Goal: Information Seeking & Learning: Learn about a topic

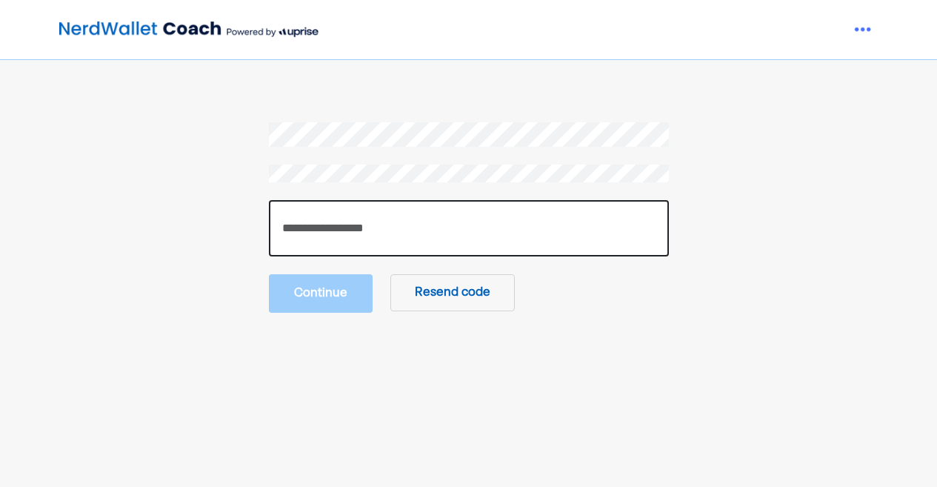
click at [372, 230] on input "number" at bounding box center [469, 228] width 400 height 56
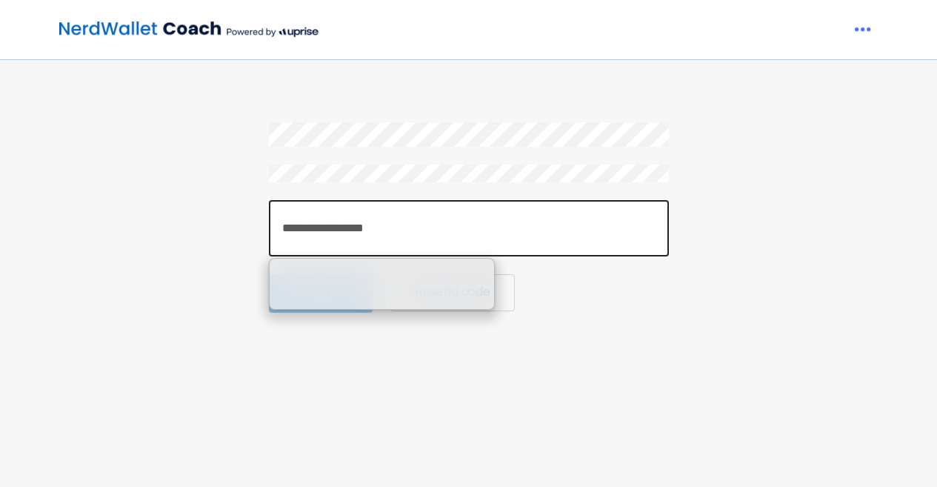
paste input "******"
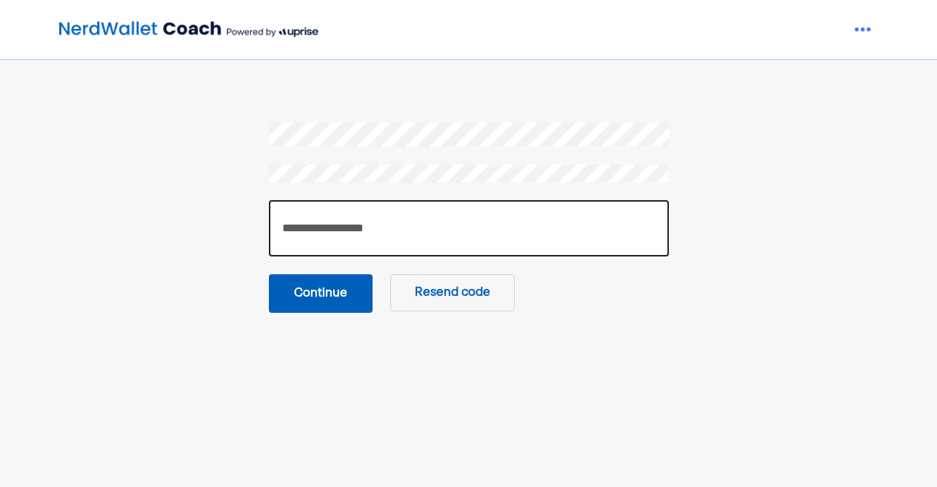
type input "******"
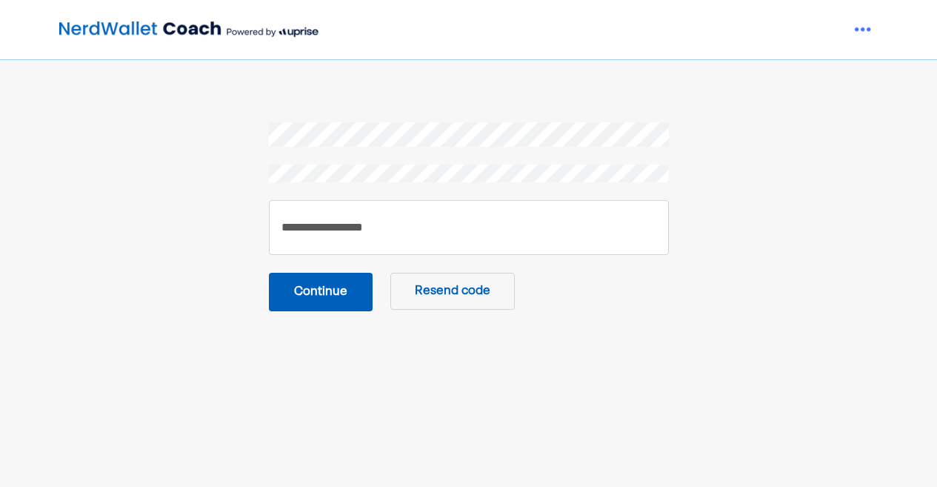
click at [340, 293] on button "Continue" at bounding box center [321, 292] width 104 height 39
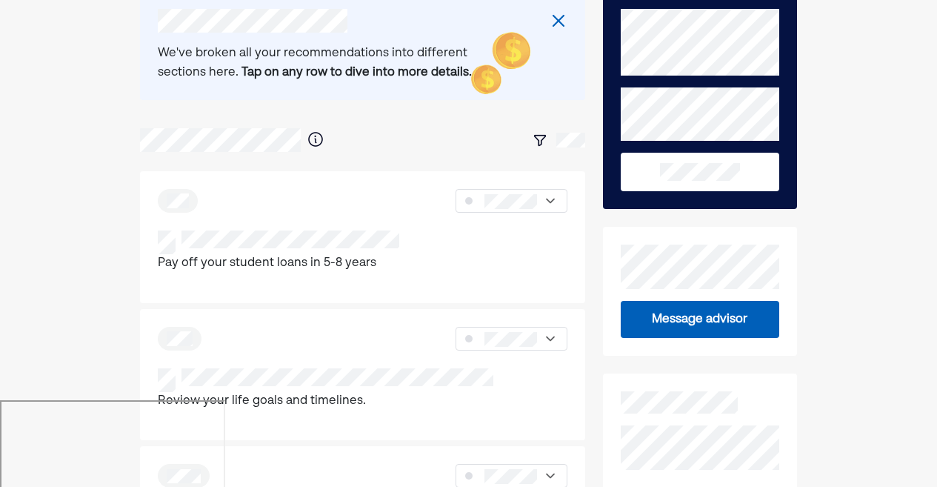
scroll to position [90, 0]
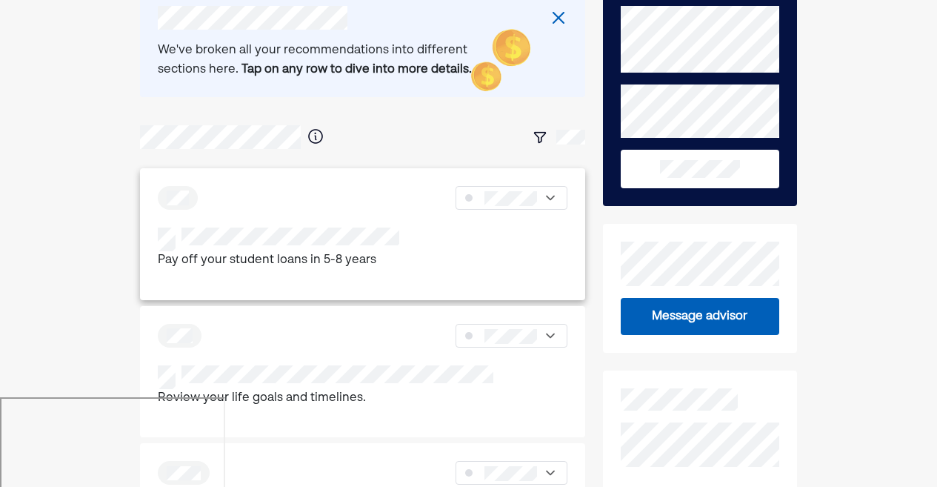
click at [413, 241] on div "Pay off your student loans in 5-8 years" at bounding box center [362, 249] width 409 height 43
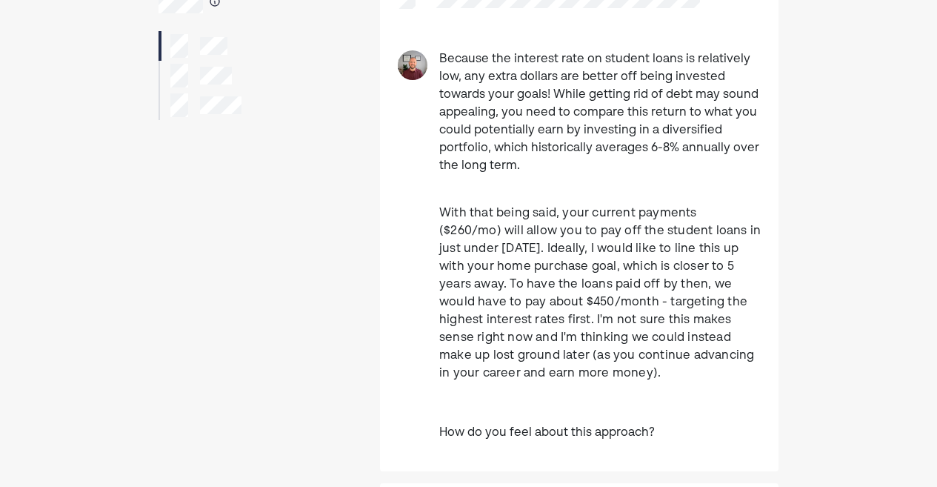
scroll to position [153, 0]
click at [588, 142] on p "Because the interest rate on student loans is relatively low, any extra dollars…" at bounding box center [600, 111] width 322 height 125
click at [512, 105] on p "Because the interest rate on student loans is relatively low, any extra dollars…" at bounding box center [600, 111] width 322 height 125
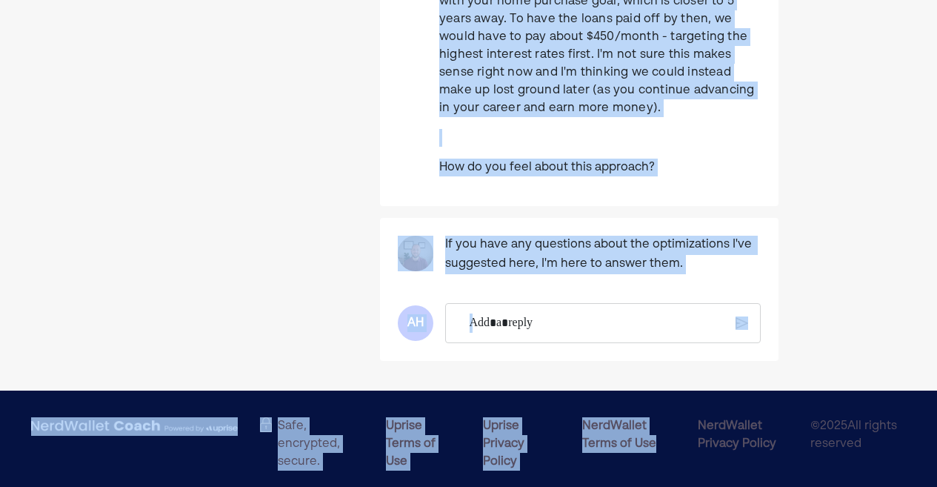
scroll to position [428, 0]
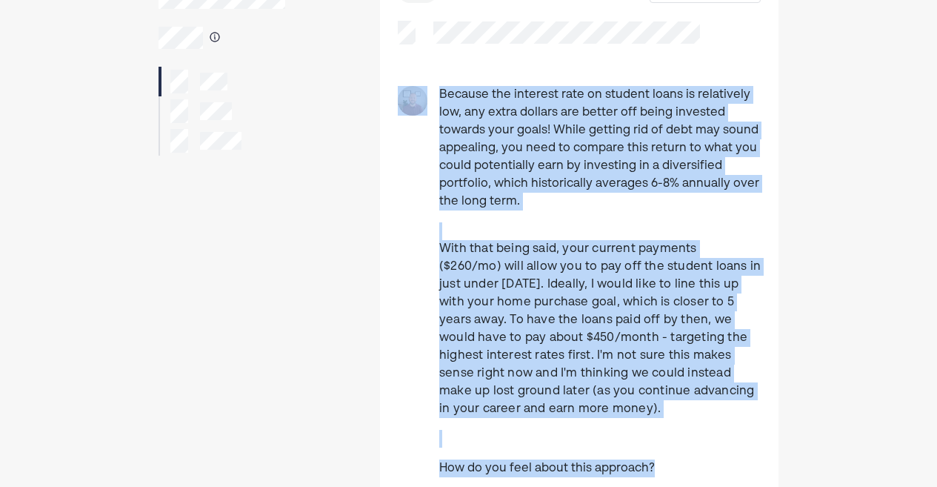
scroll to position [0, 0]
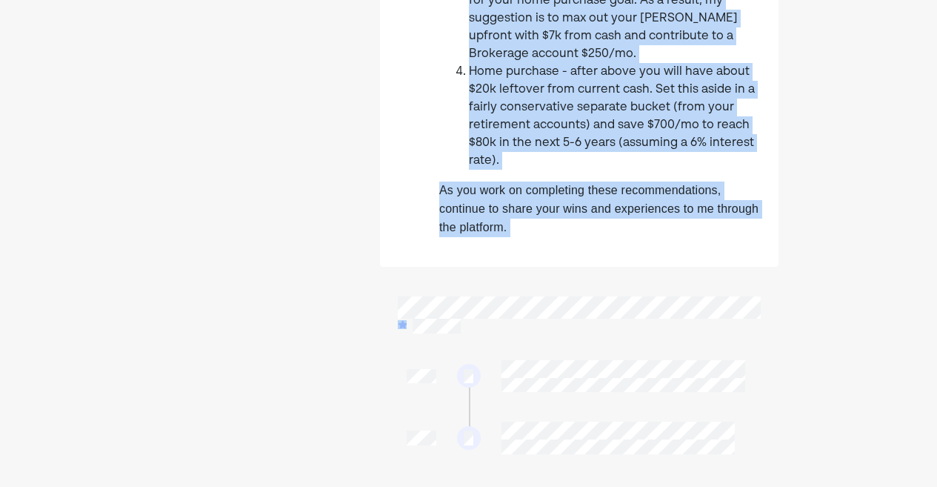
scroll to position [624, 0]
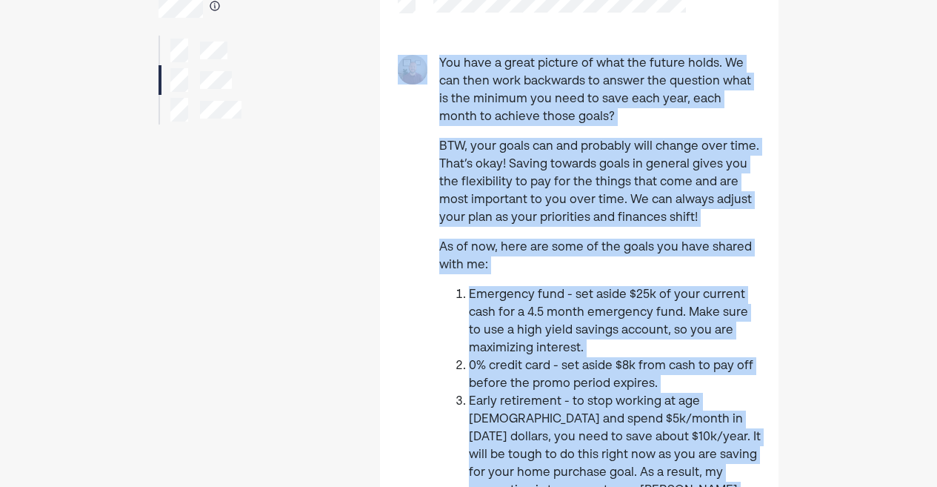
scroll to position [0, 0]
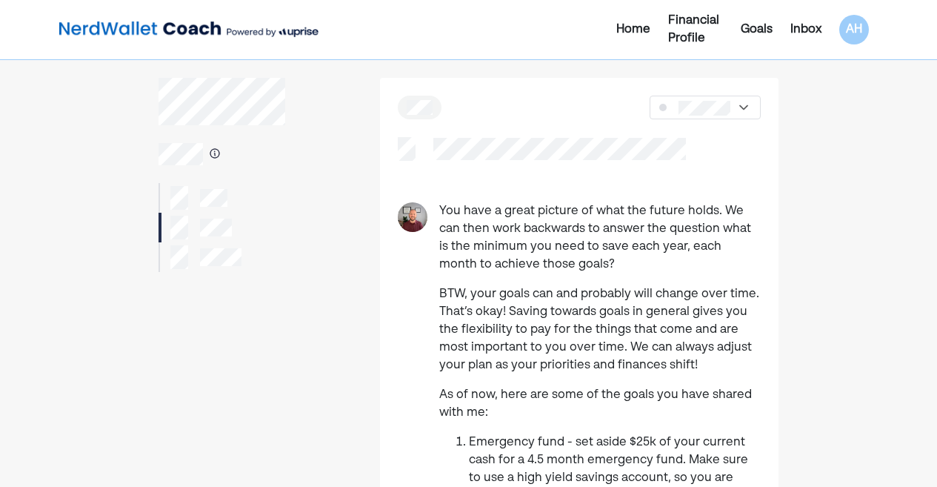
click at [196, 259] on div at bounding box center [205, 257] width 71 height 24
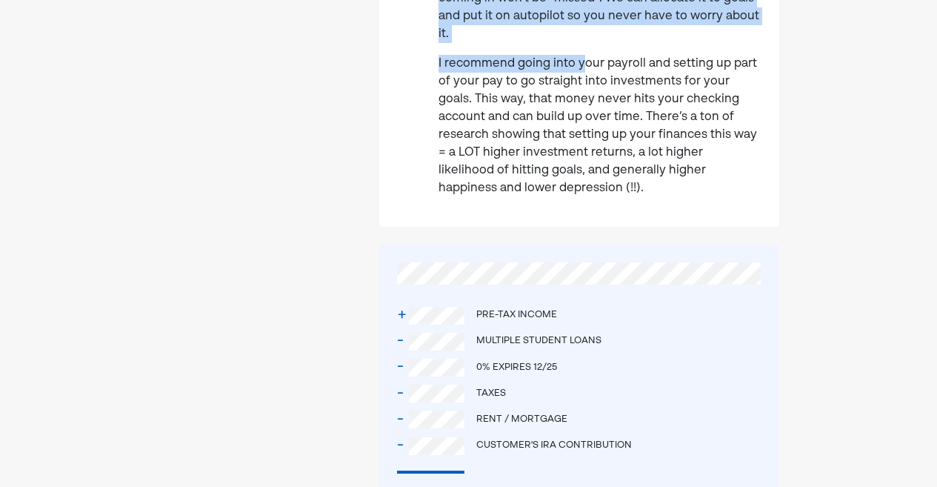
scroll to position [533, 0]
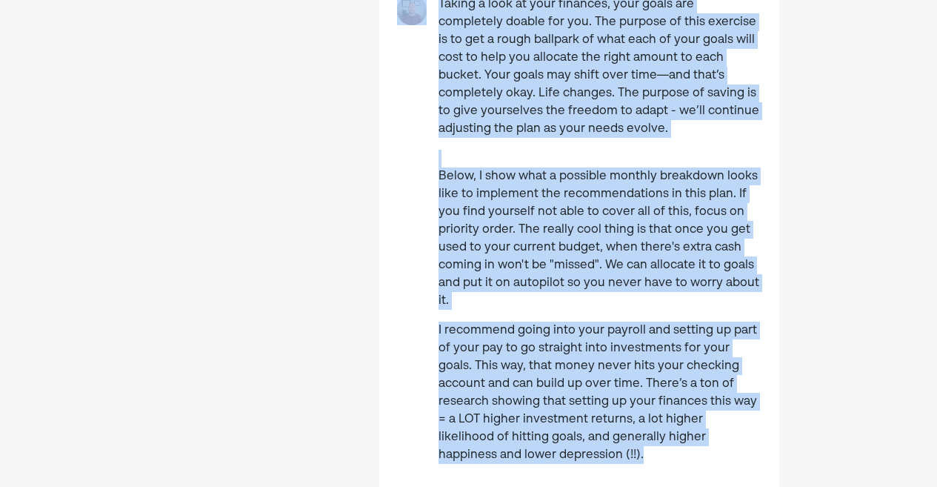
scroll to position [0, 0]
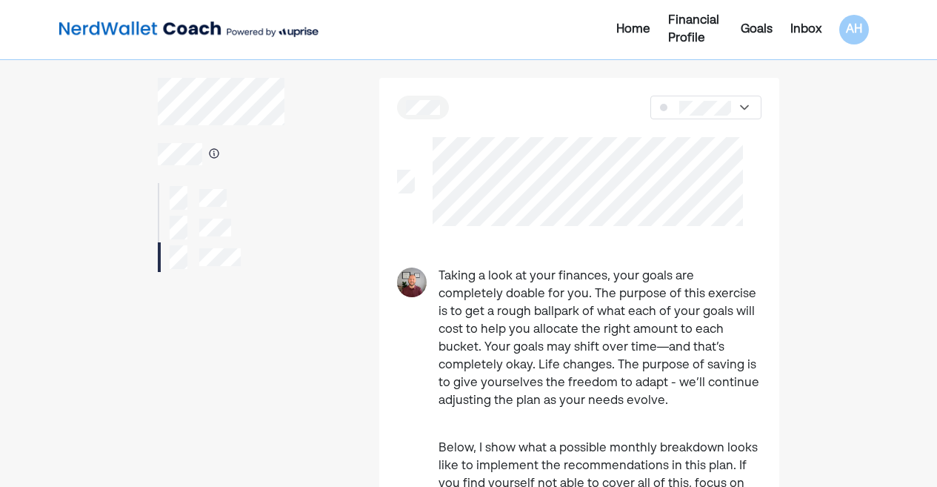
click at [803, 26] on div "Inbox" at bounding box center [806, 30] width 31 height 18
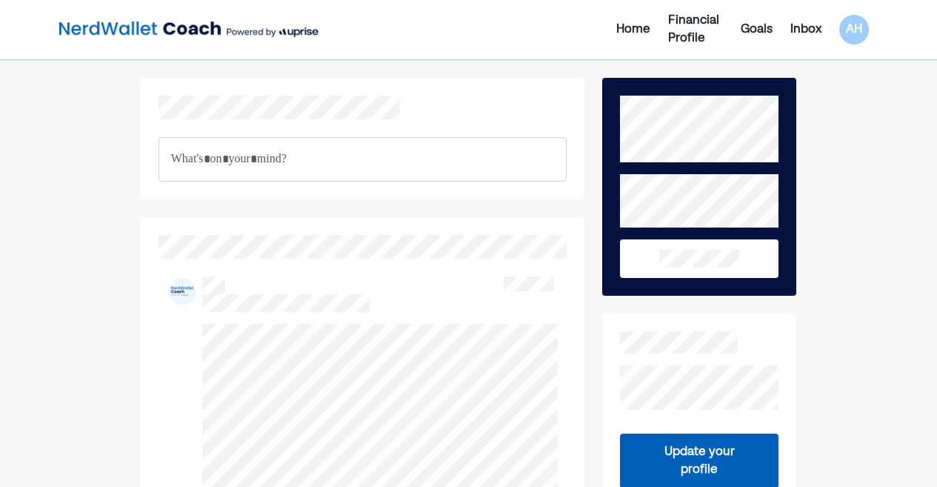
click at [754, 30] on div "Goals" at bounding box center [757, 30] width 32 height 18
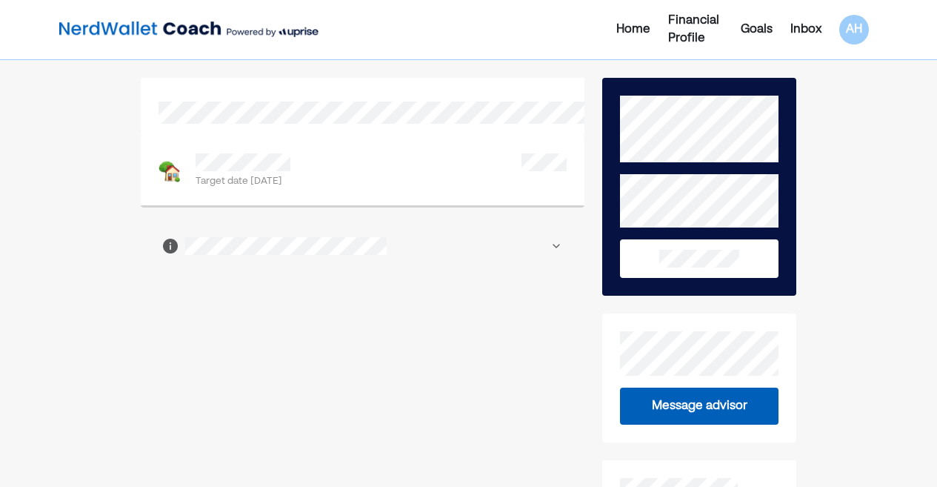
click at [401, 168] on div "Target date [DATE]" at bounding box center [363, 171] width 408 height 36
click at [698, 33] on div "Financial Profile" at bounding box center [695, 30] width 55 height 36
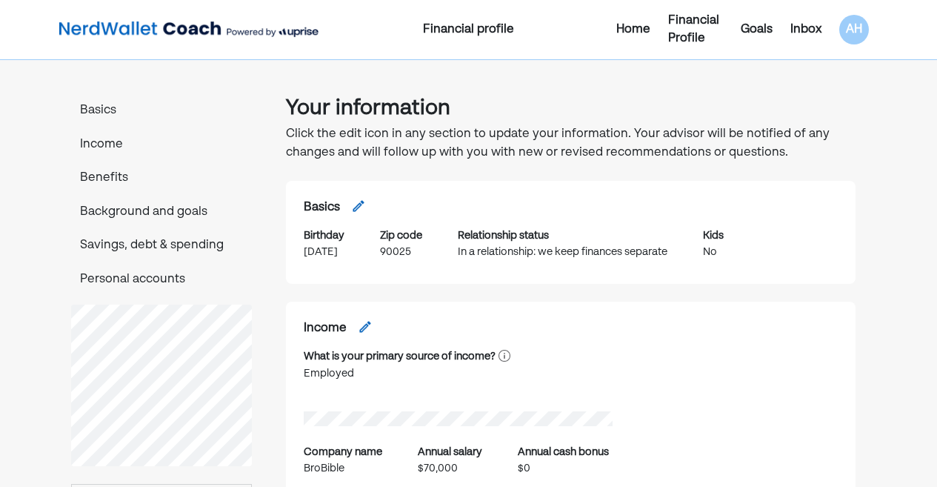
click at [450, 29] on div "Financial profile" at bounding box center [468, 30] width 270 height 18
click at [634, 25] on div "Home" at bounding box center [634, 30] width 34 height 18
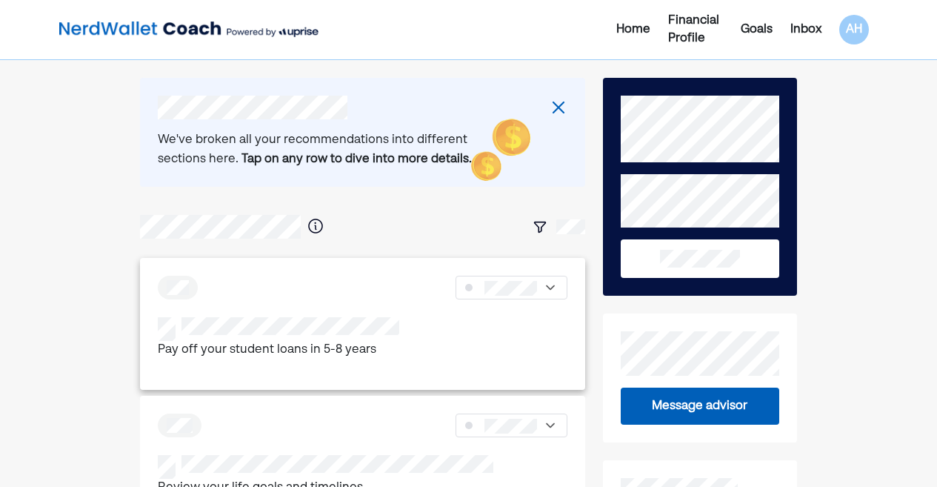
click at [364, 268] on div "Pay off your student loans in 5-8 years" at bounding box center [362, 324] width 445 height 132
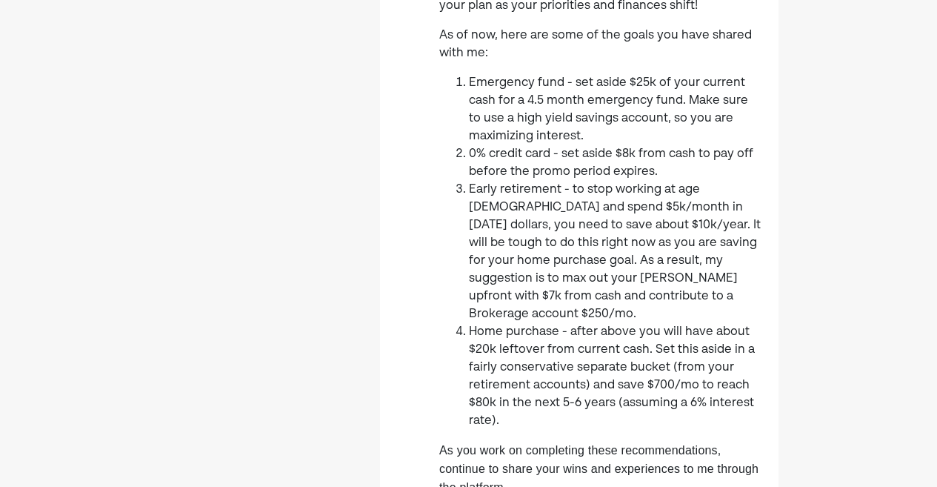
scroll to position [361, 0]
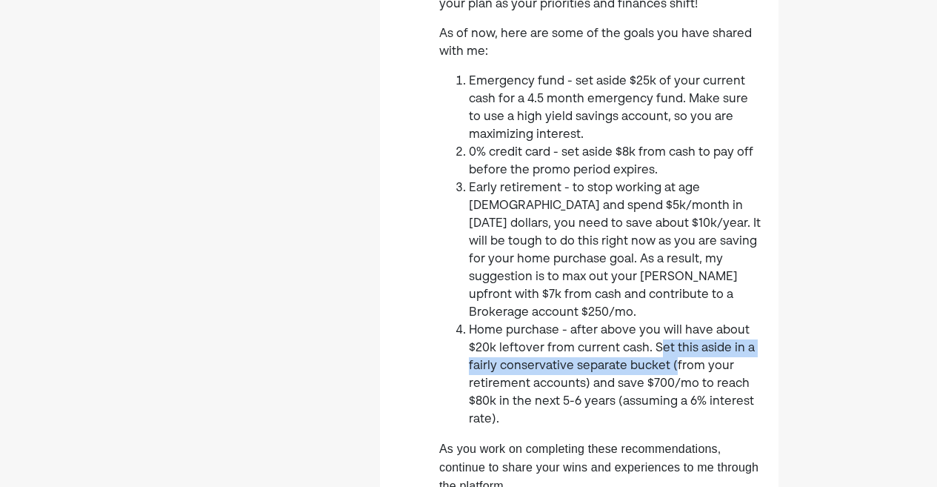
drag, startPoint x: 654, startPoint y: 328, endPoint x: 669, endPoint y: 354, distance: 30.9
click at [669, 354] on li "Home purchase - after above you will have about $20k leftover from current cash…" at bounding box center [615, 375] width 292 height 107
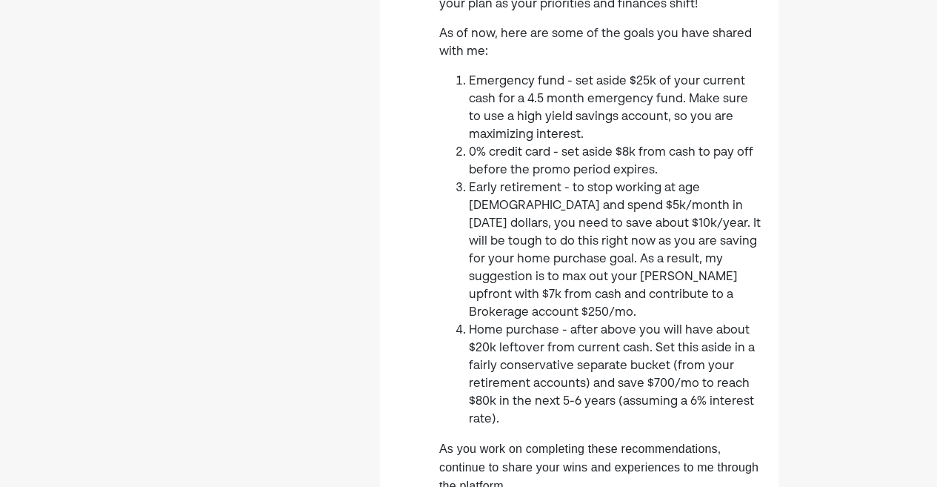
click at [670, 376] on li "Home purchase - after above you will have about $20k leftover from current cash…" at bounding box center [615, 375] width 292 height 107
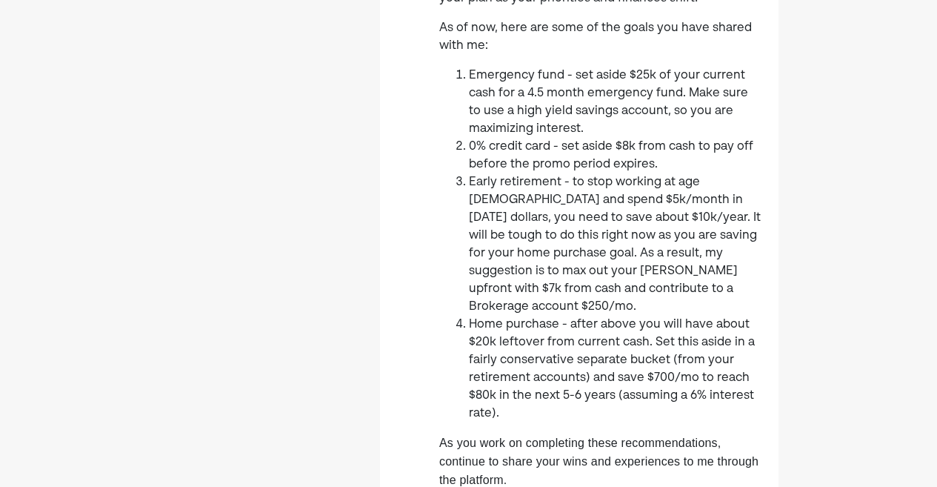
scroll to position [0, 0]
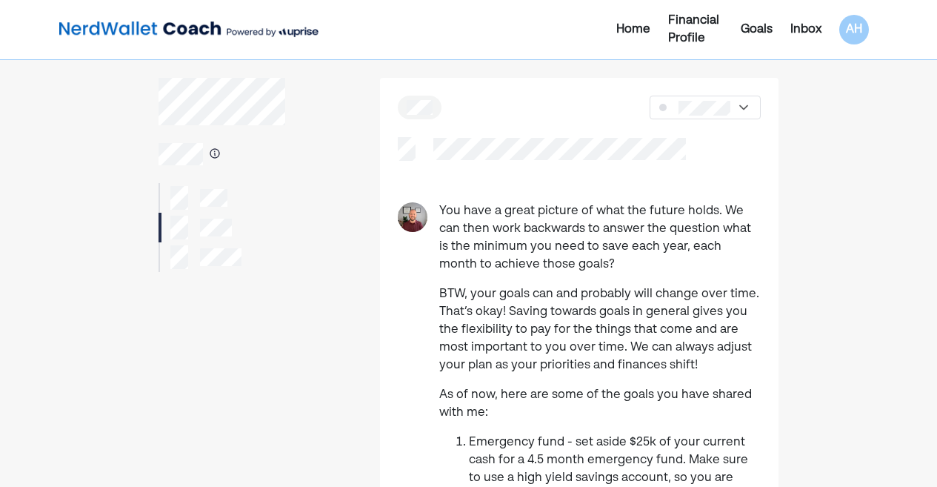
click at [205, 267] on div at bounding box center [205, 257] width 71 height 24
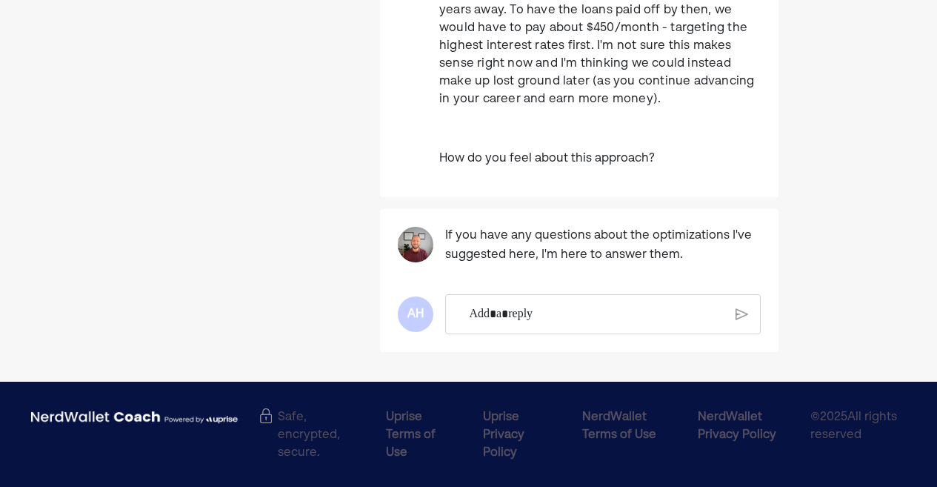
click at [577, 305] on p "Rich Text Editor. Editing area: main" at bounding box center [597, 314] width 255 height 19
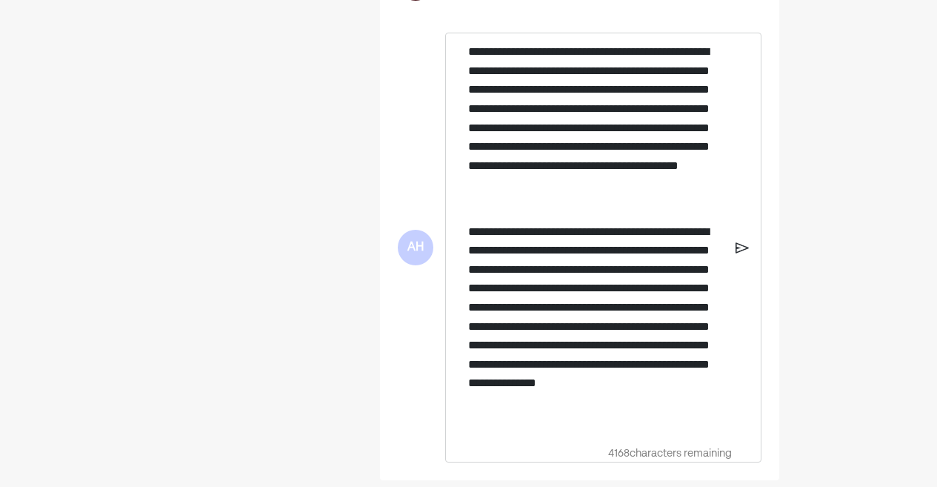
scroll to position [688, 0]
click at [742, 244] on img at bounding box center [742, 247] width 13 height 13
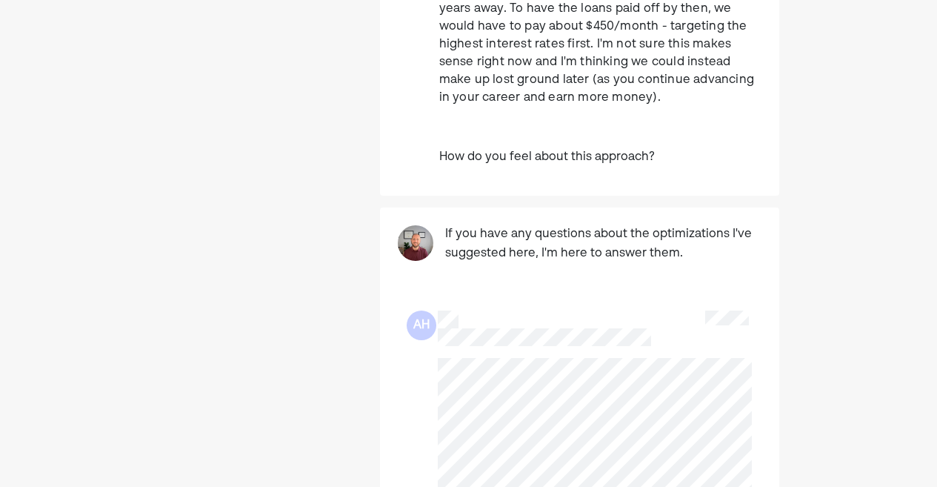
scroll to position [0, 0]
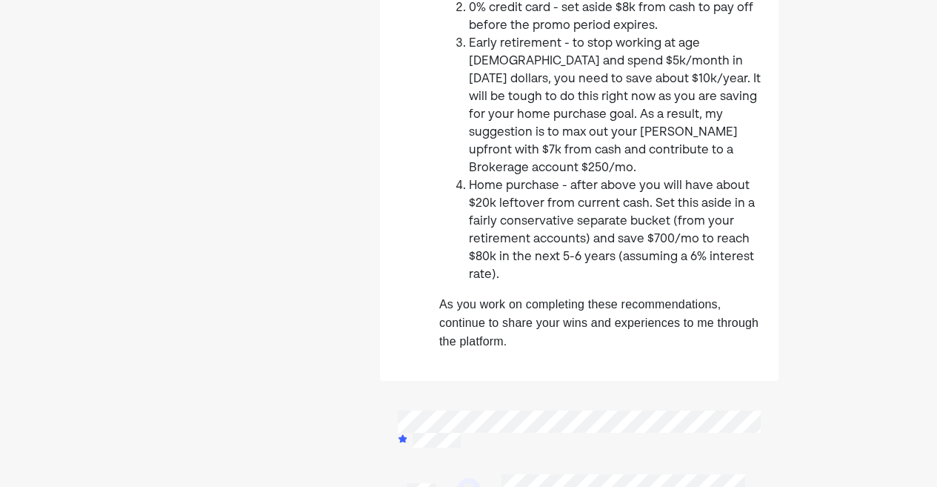
scroll to position [886, 0]
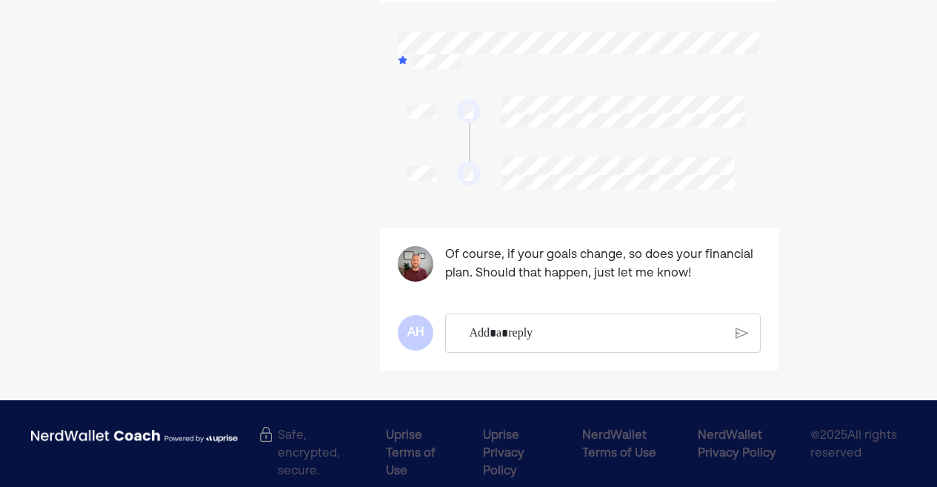
click at [517, 324] on p "Rich Text Editor. Editing area: main" at bounding box center [597, 333] width 255 height 19
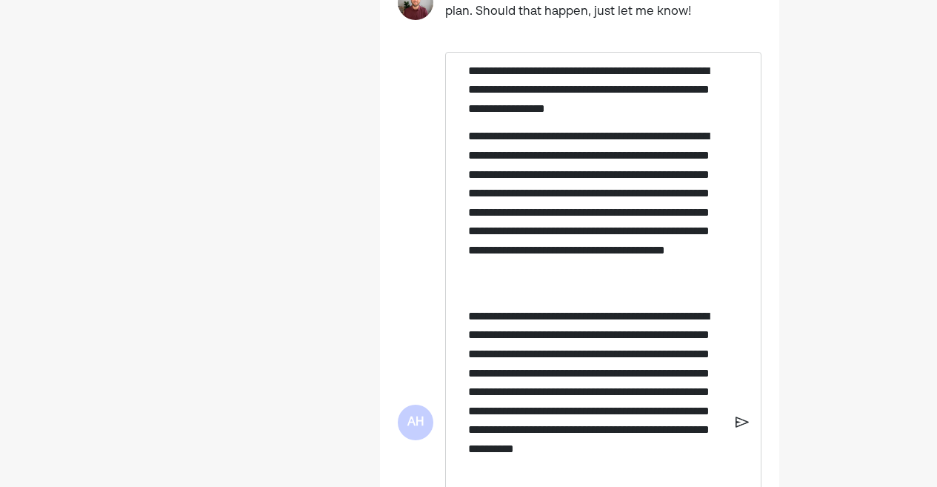
scroll to position [1147, 0]
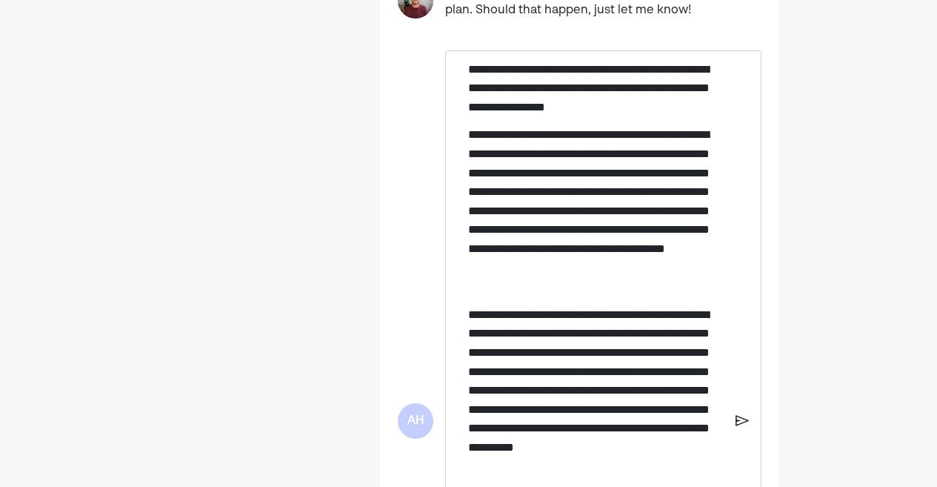
click at [651, 155] on p "**********" at bounding box center [596, 210] width 256 height 170
click at [658, 153] on p "**********" at bounding box center [596, 210] width 256 height 170
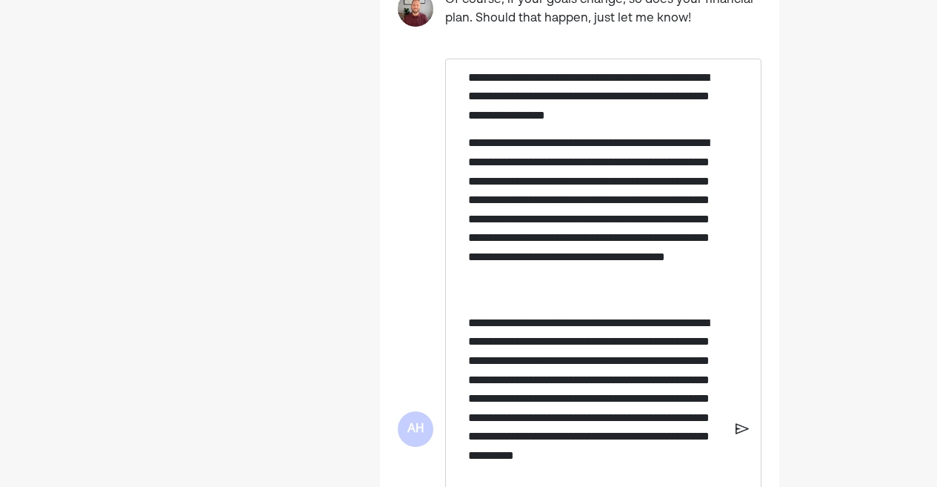
scroll to position [1113, 0]
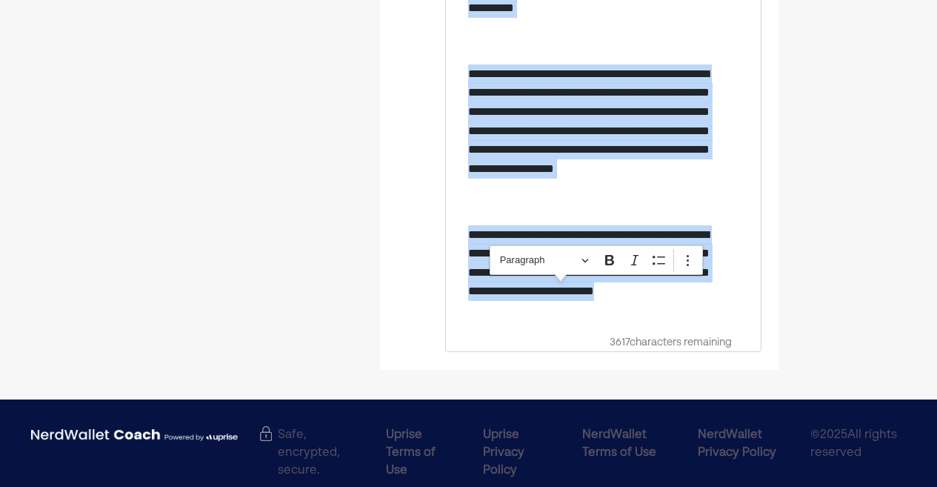
drag, startPoint x: 466, startPoint y: 80, endPoint x: 637, endPoint y: 528, distance: 479.2
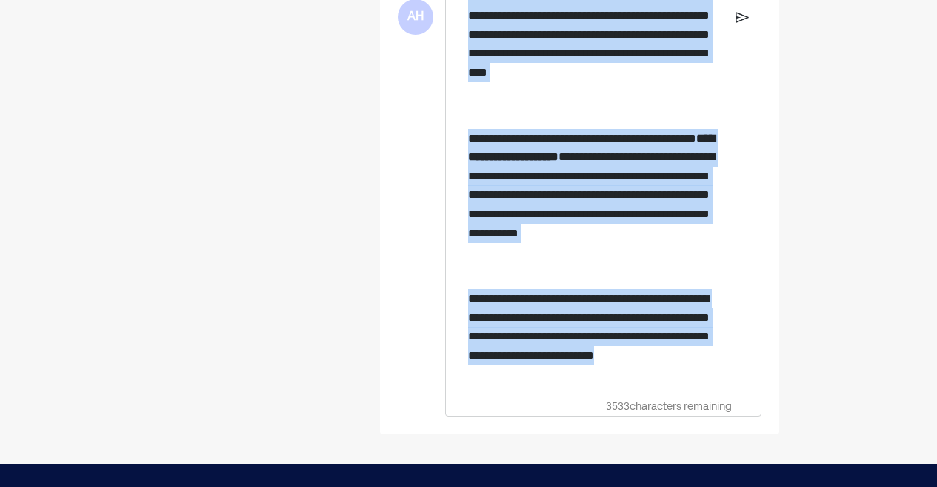
scroll to position [1644, 0]
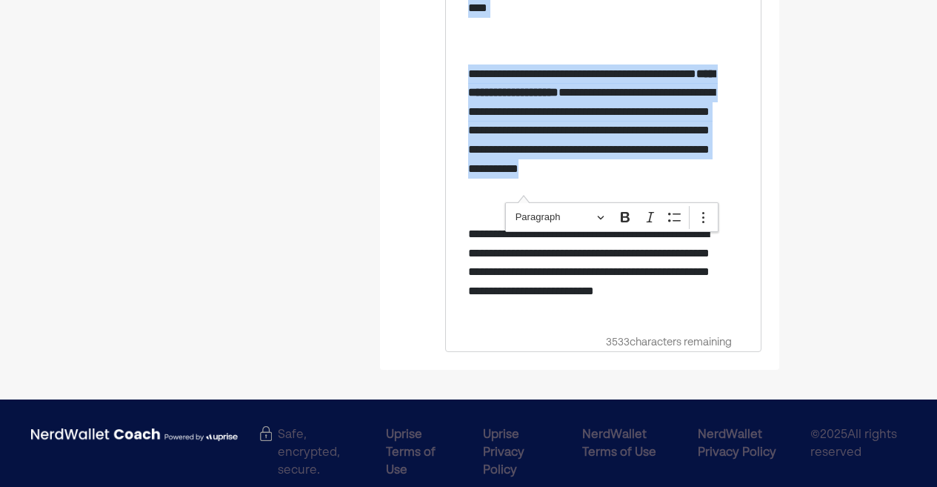
drag, startPoint x: 468, startPoint y: 132, endPoint x: 604, endPoint y: 189, distance: 147.1
click at [672, 213] on icon "Editor contextual toolbar" at bounding box center [675, 217] width 15 height 15
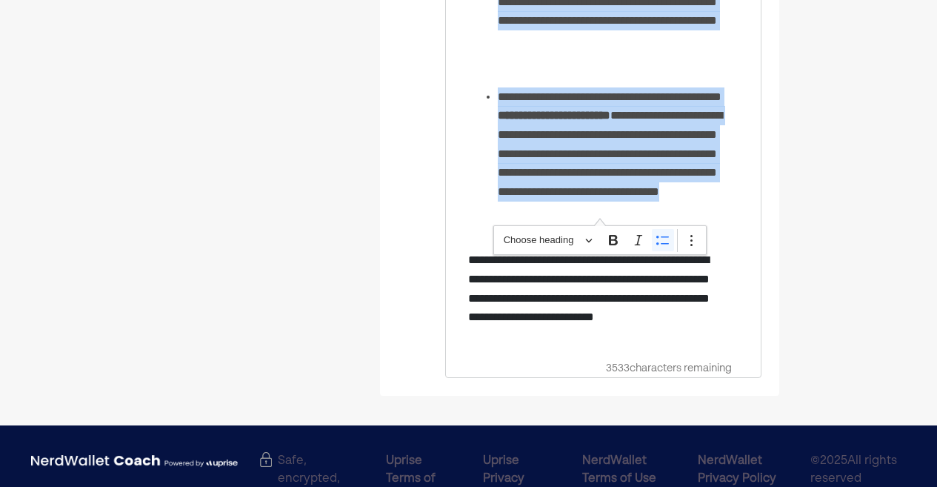
click at [666, 201] on li "**********" at bounding box center [611, 163] width 227 height 152
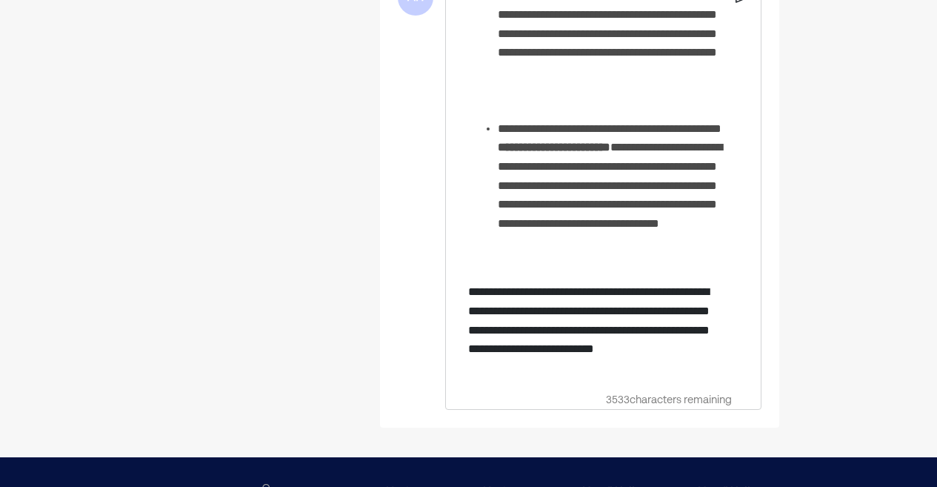
scroll to position [1615, 0]
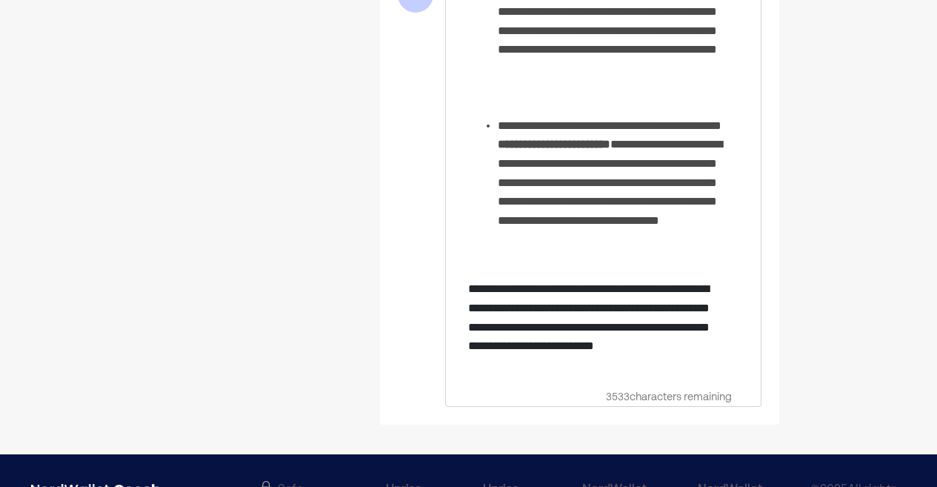
click at [619, 353] on p "**********" at bounding box center [596, 326] width 256 height 95
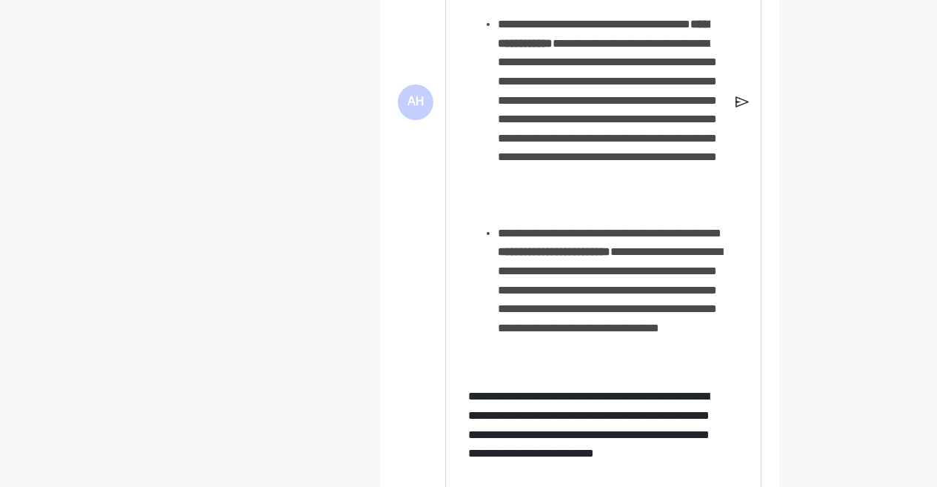
scroll to position [1534, 0]
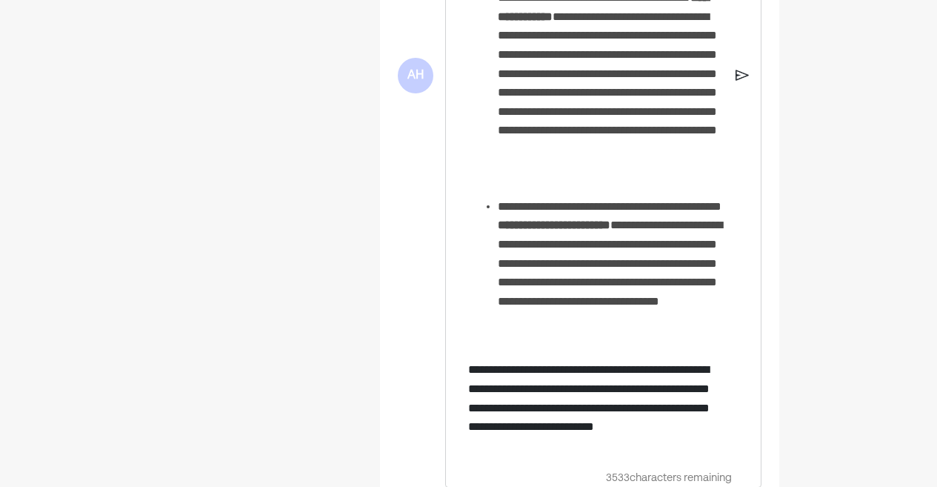
click at [738, 69] on img at bounding box center [742, 75] width 13 height 13
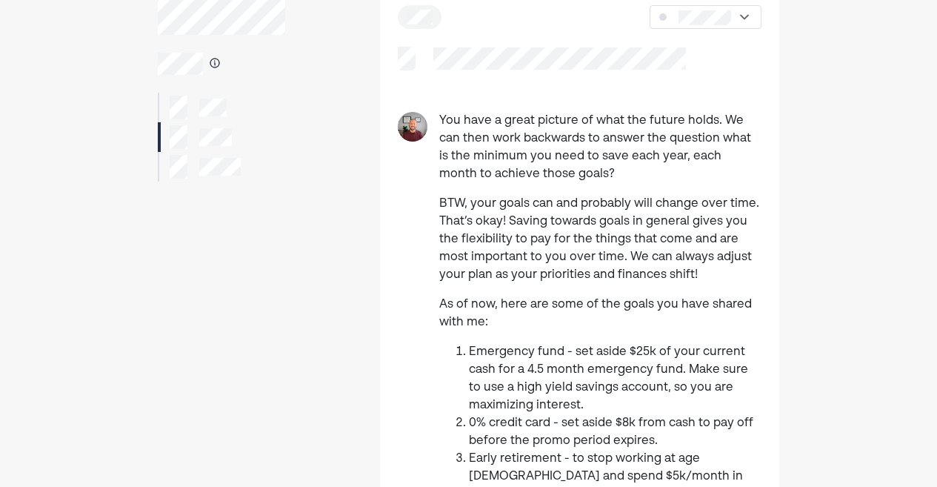
scroll to position [0, 0]
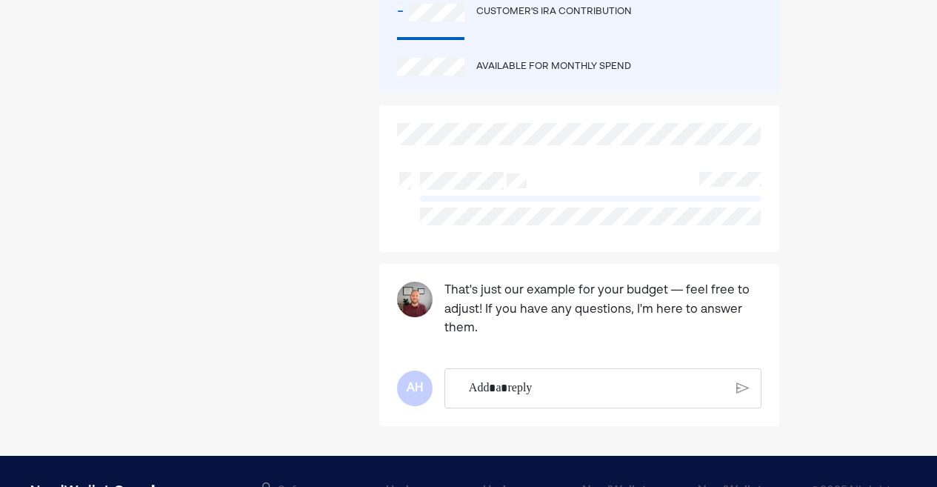
scroll to position [980, 0]
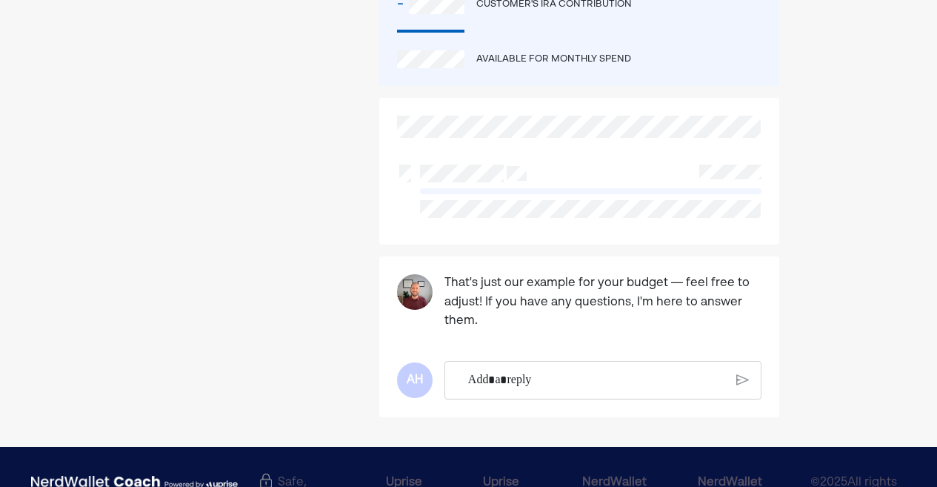
click at [546, 370] on div "Rich Text Editor. Editing area: main" at bounding box center [597, 380] width 272 height 37
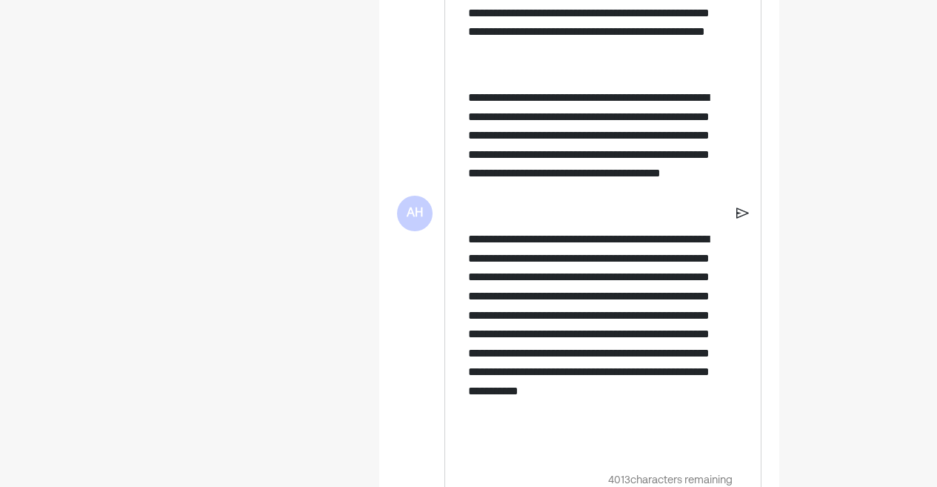
scroll to position [1429, 0]
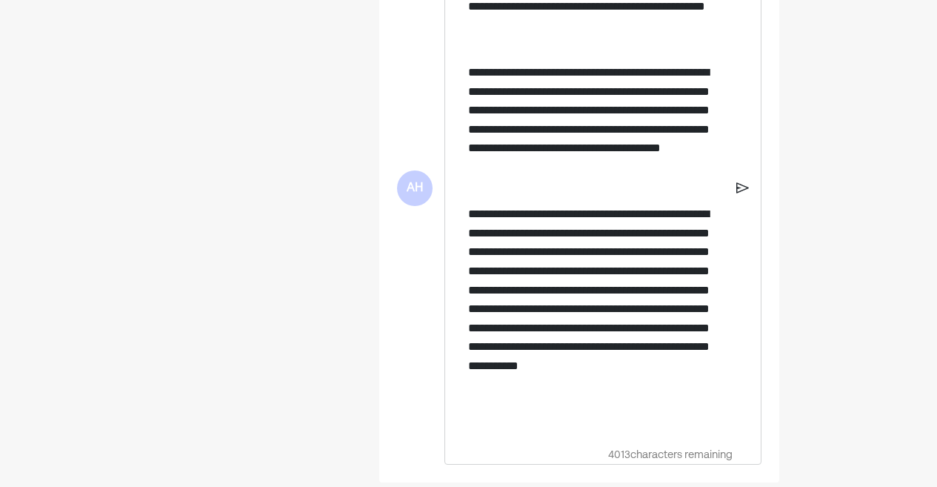
click at [741, 188] on img at bounding box center [743, 188] width 13 height 13
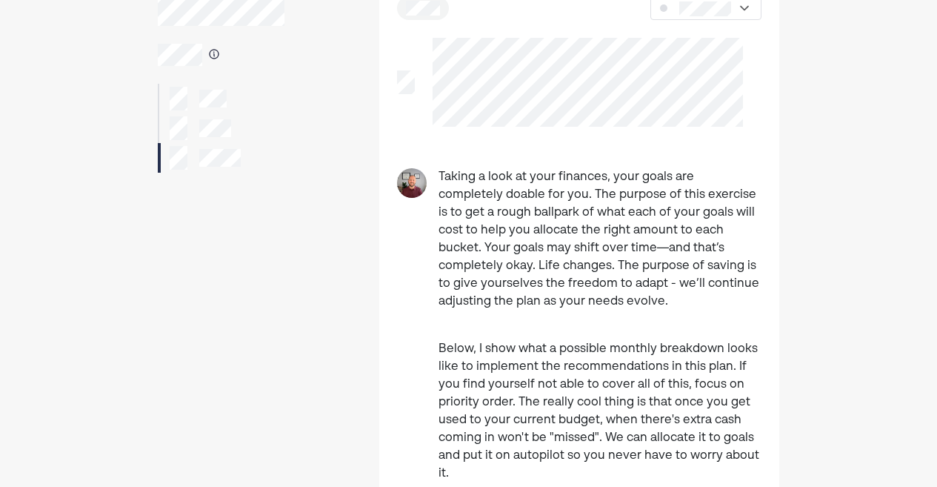
scroll to position [0, 0]
